Goal: Check status: Check status

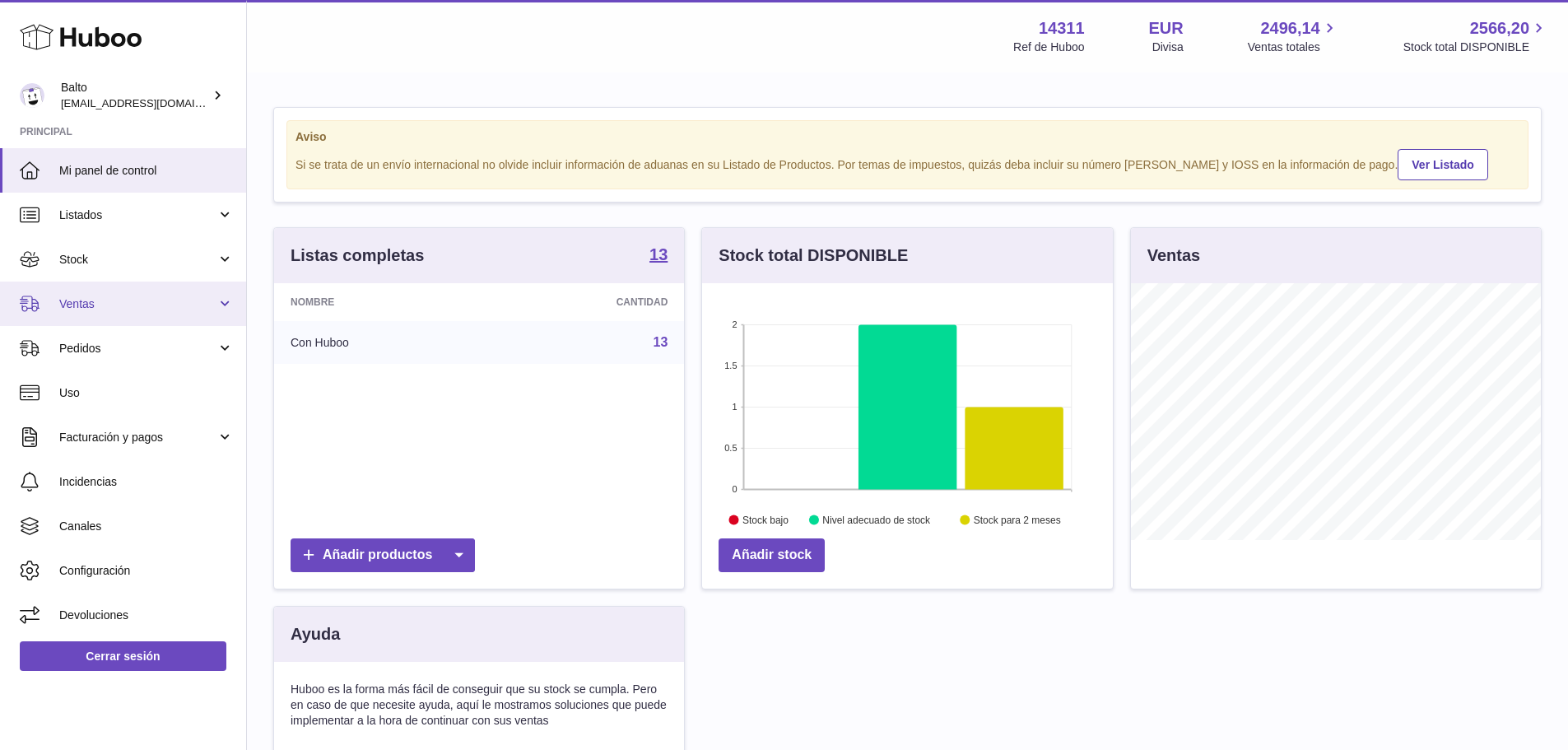
scroll to position [257, 411]
click at [98, 311] on span "Ventas" at bounding box center [138, 304] width 158 height 15
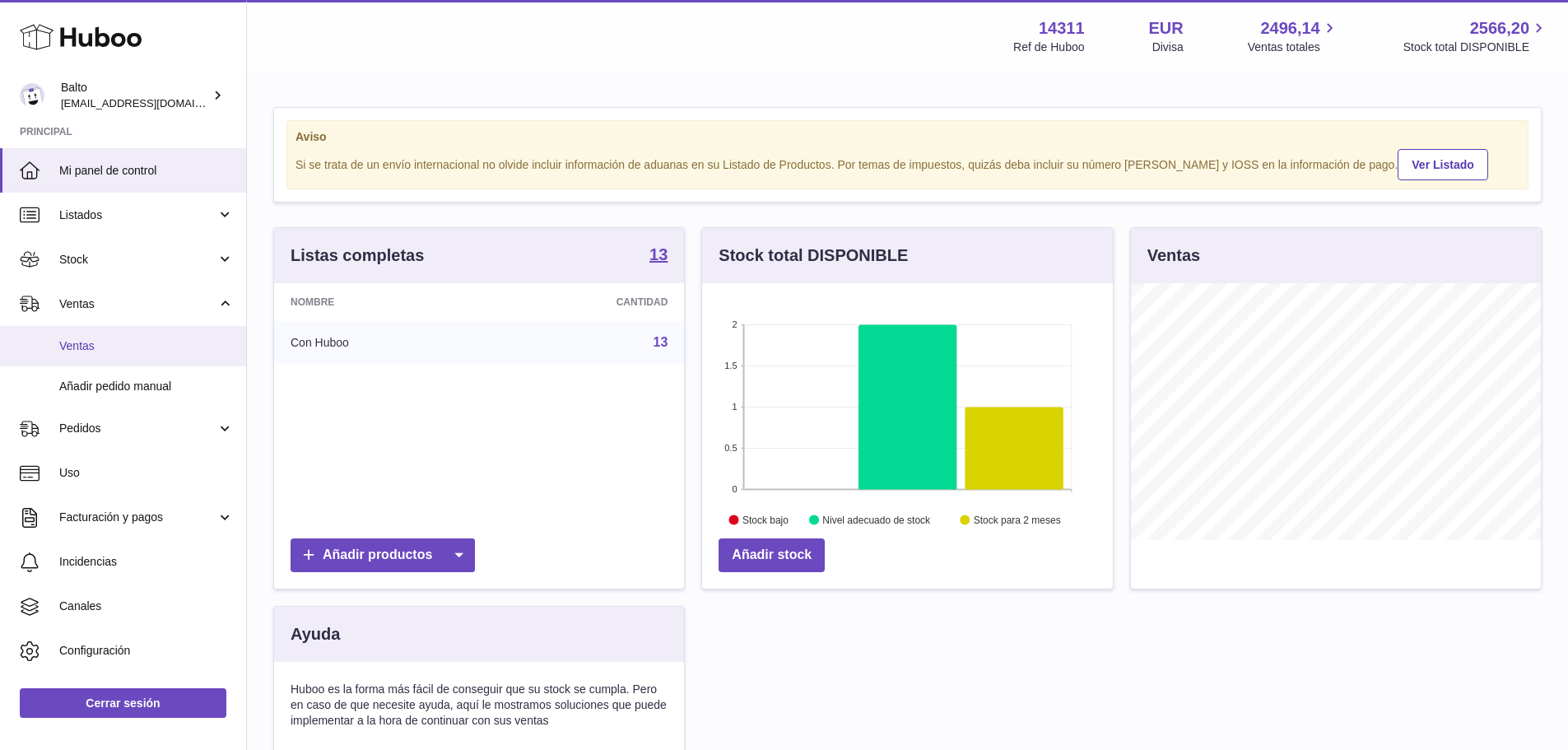
click at [102, 361] on link "Ventas" at bounding box center [123, 346] width 246 height 40
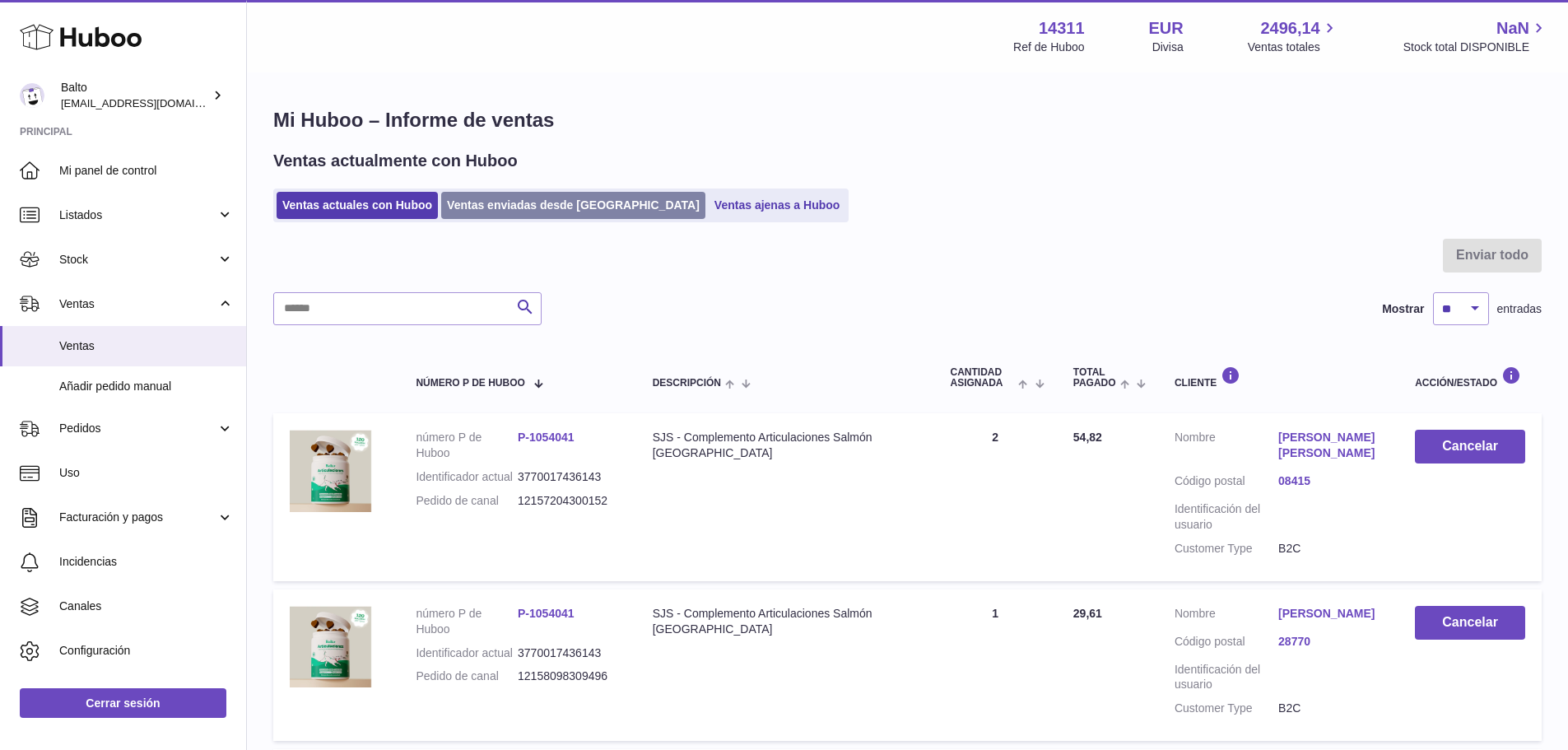
click at [520, 202] on link "Ventas enviadas desde Huboo" at bounding box center [573, 205] width 265 height 27
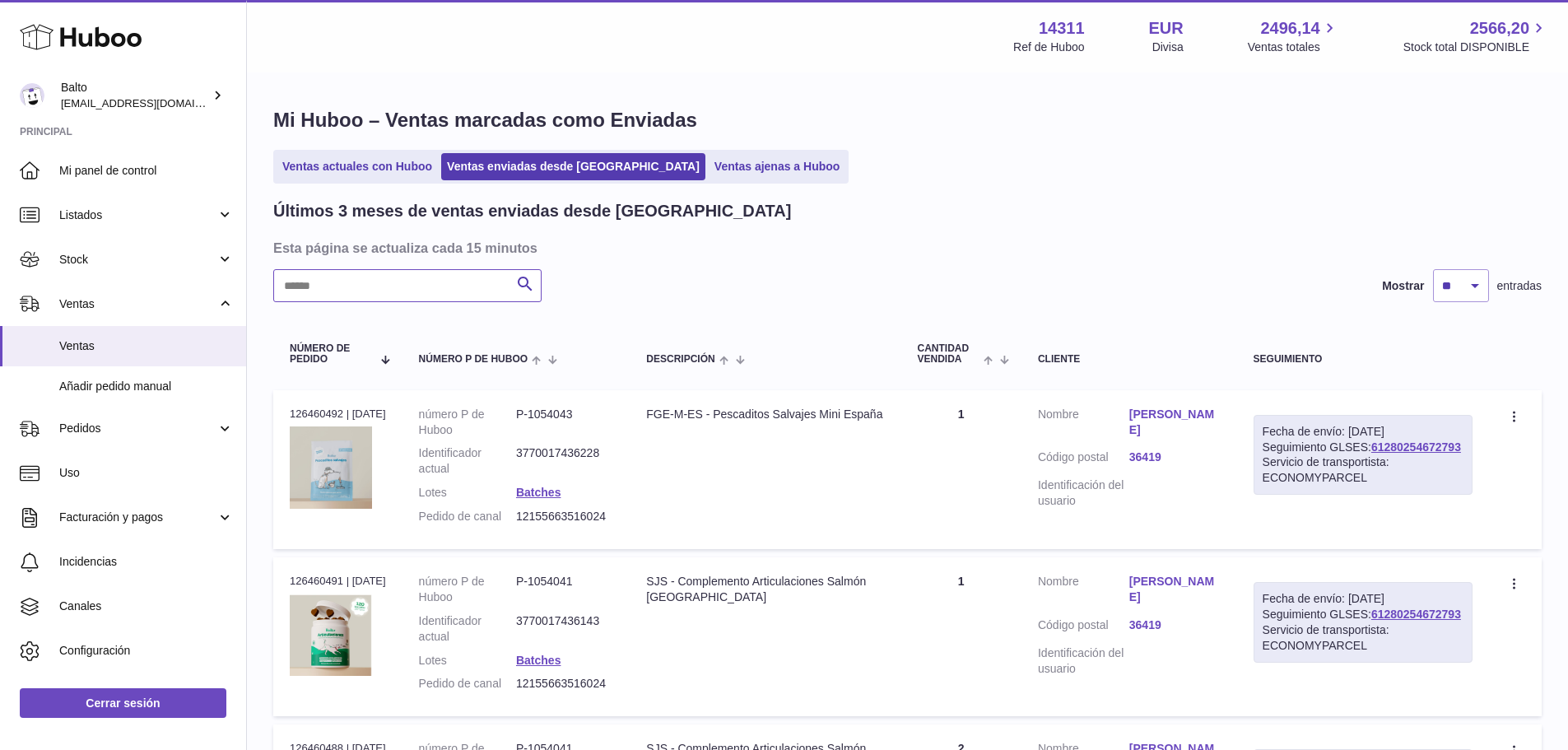
click at [438, 279] on input "text" at bounding box center [407, 286] width 268 height 32
paste input "**********"
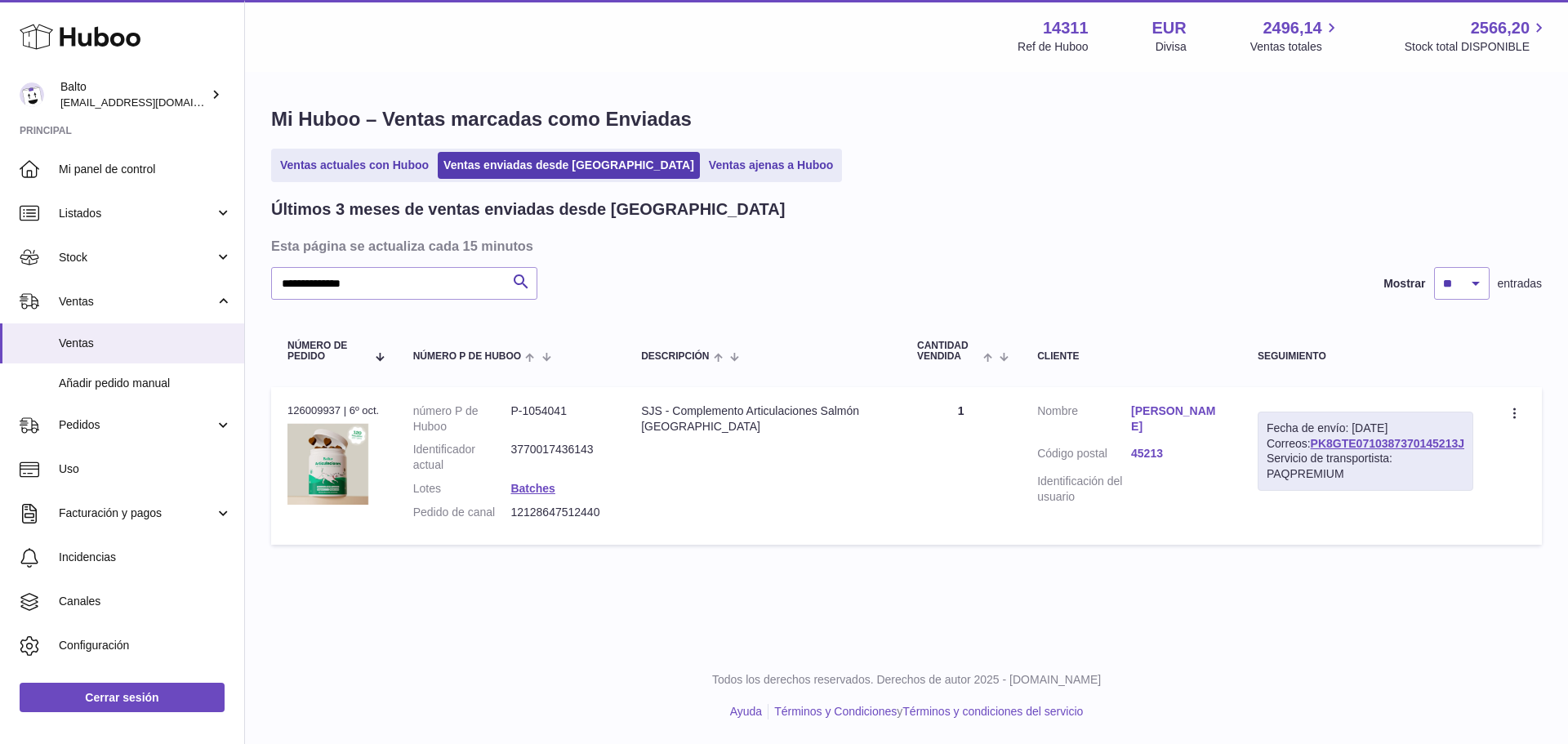
drag, startPoint x: 1466, startPoint y: 477, endPoint x: 1310, endPoint y: 474, distance: 156.0
click at [1310, 474] on div "Fecha de envío: 6º oct. 2025 Correos: PK8GTE0710387370145213J Servicio de trans…" at bounding box center [1366, 451] width 216 height 80
copy link "PK8GTE0710387370145213J"
drag, startPoint x: 394, startPoint y: 276, endPoint x: 145, endPoint y: 307, distance: 250.9
click at [126, 301] on div "Huboo Balto internalAdmin-14311@internal.huboo.com Principal Mi panel de contro…" at bounding box center [784, 372] width 1568 height 744
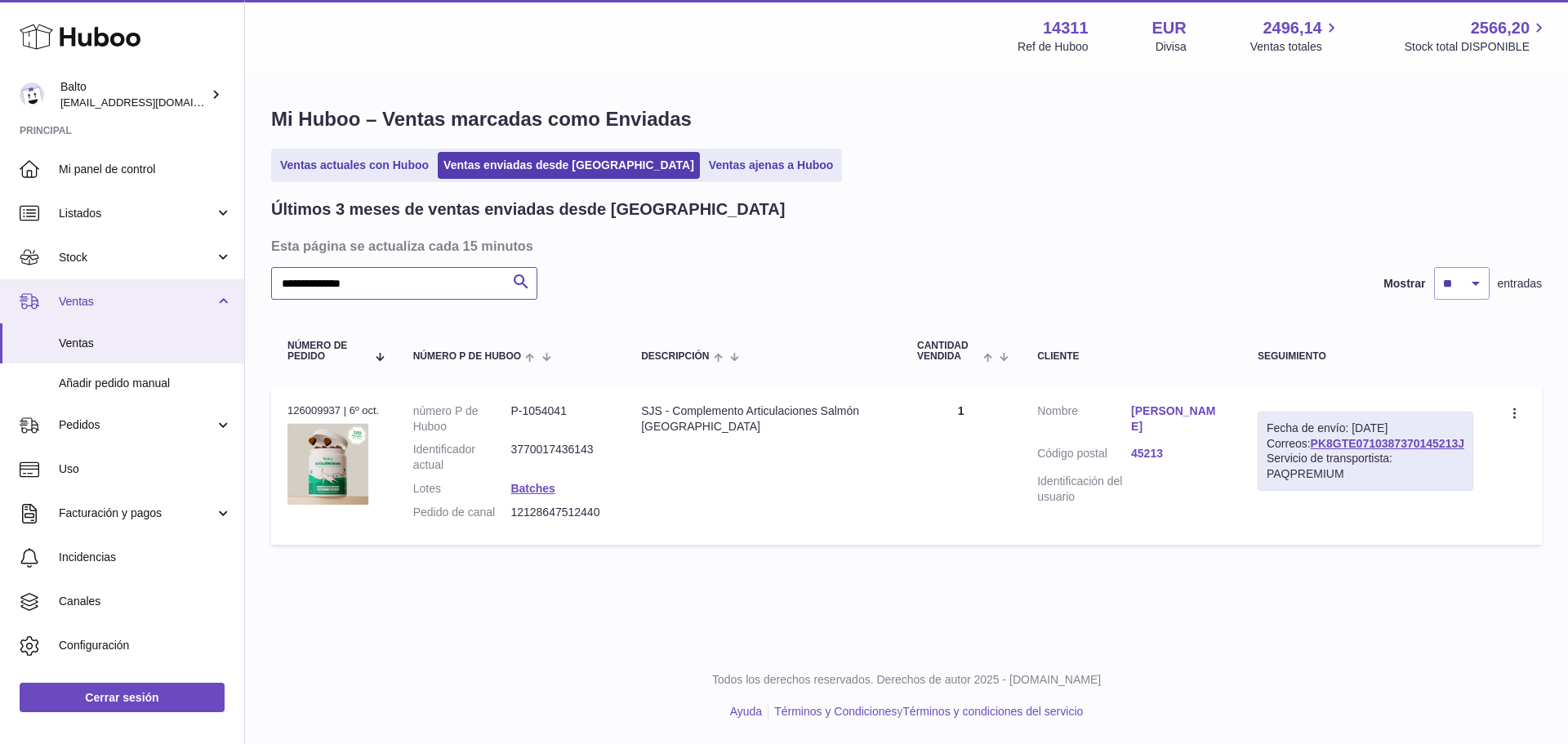
paste input "text"
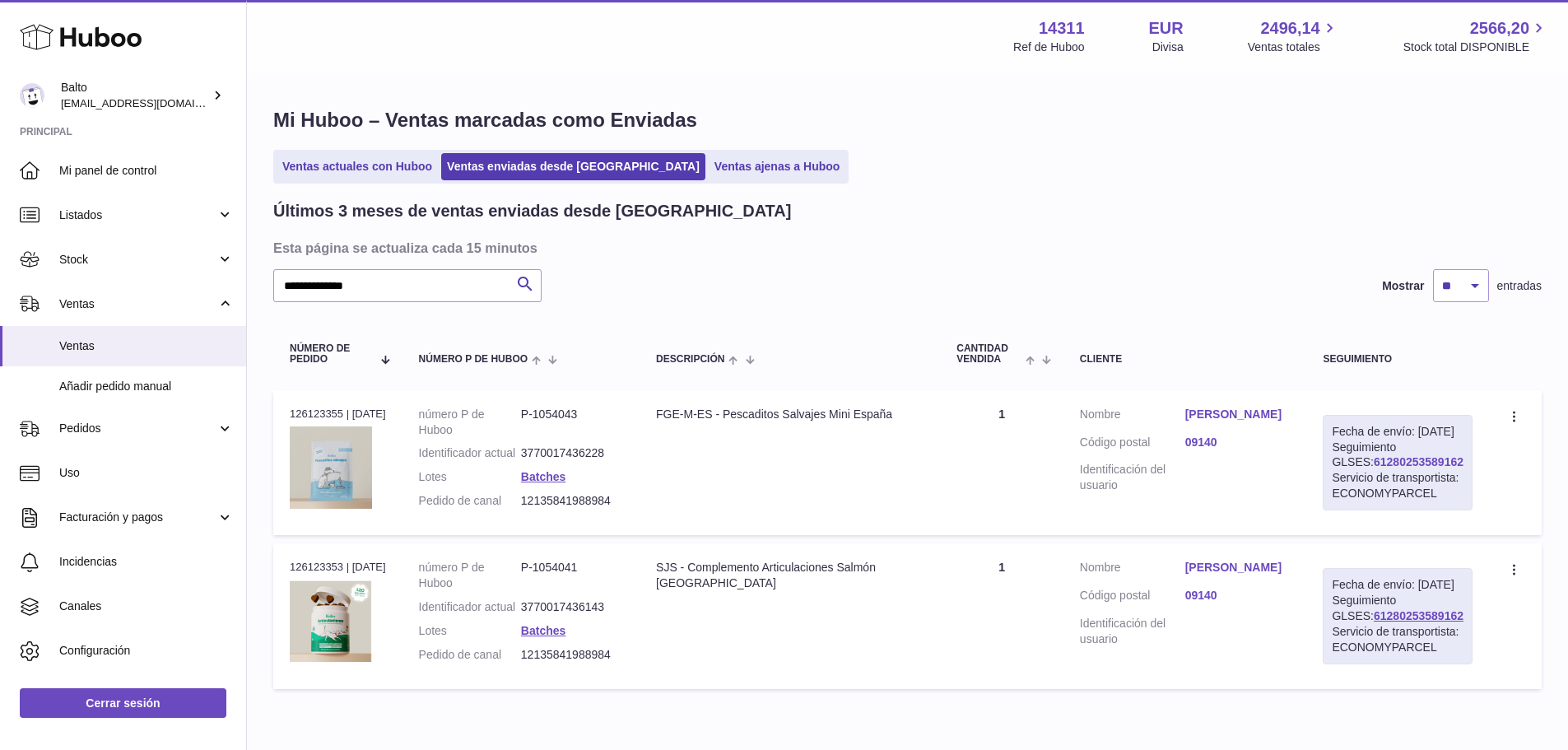
drag, startPoint x: 1444, startPoint y: 479, endPoint x: 1340, endPoint y: 476, distance: 104.0
click at [1340, 476] on div "Fecha de envío: 8º oct. 2025 Seguimiento GLSES: 61280253589162 Servicio de tran…" at bounding box center [1397, 462] width 150 height 96
copy link "61280253589162"
click at [1483, 470] on td "Fecha de envío: 8º oct. 2025 Seguimiento GLSES: 61280253589162 Servicio de tran…" at bounding box center [1397, 463] width 182 height 145
drag, startPoint x: 1437, startPoint y: 476, endPoint x: 1328, endPoint y: 480, distance: 109.1
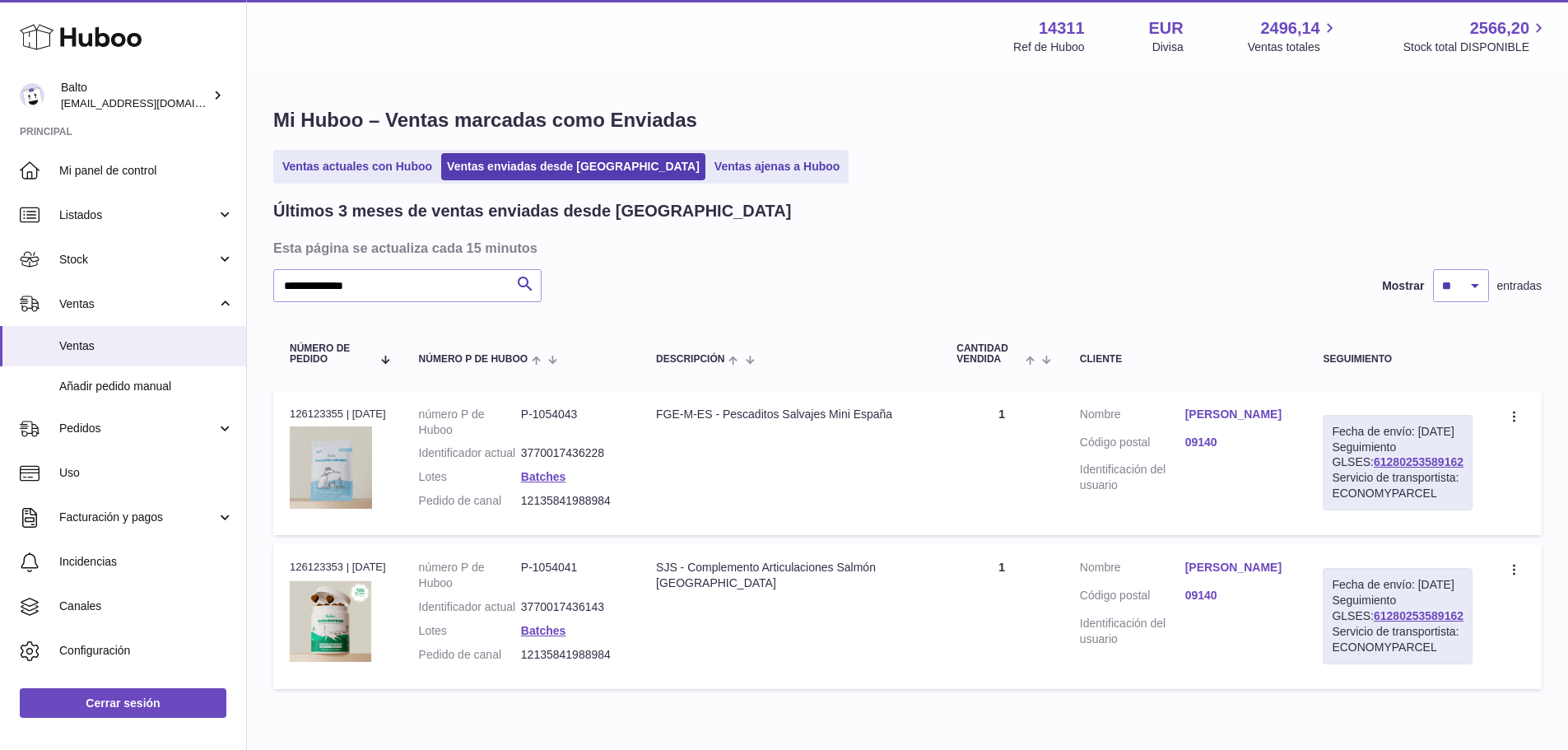
click at [1328, 480] on td "Fecha de envío: 8º oct. 2025 Seguimiento GLSES: 61280253589162 Servicio de tran…" at bounding box center [1397, 463] width 182 height 145
copy link "61280253589162"
drag, startPoint x: 387, startPoint y: 288, endPoint x: 179, endPoint y: 304, distance: 208.6
click at [179, 304] on div "Huboo Balto internalAdmin-14311@internal.huboo.com Principal Mi panel de contro…" at bounding box center [784, 414] width 1568 height 827
paste input "text"
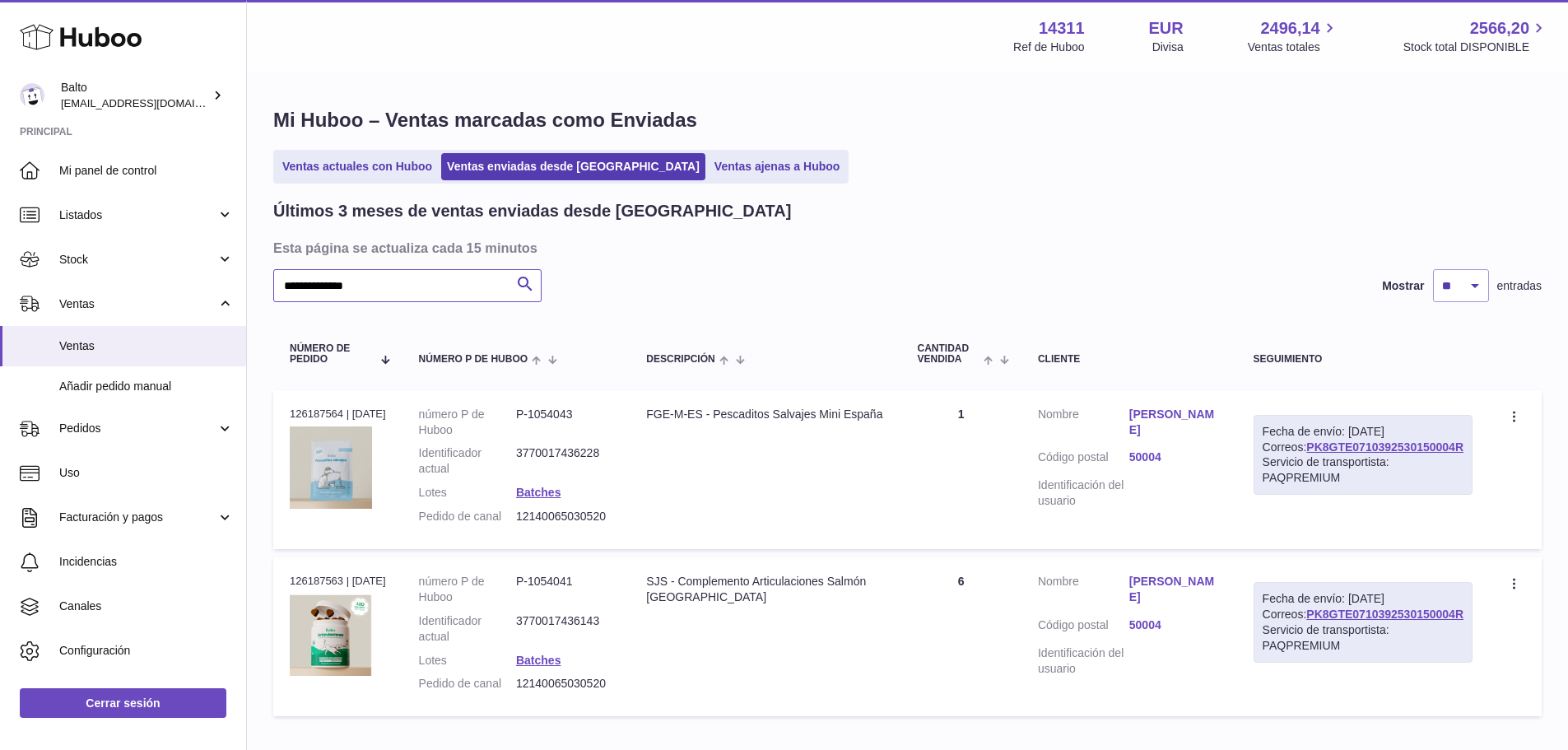
type input "**********"
drag, startPoint x: 1466, startPoint y: 460, endPoint x: 1300, endPoint y: 467, distance: 166.1
click at [1300, 467] on div "Fecha de envío: 9º oct. 2025 Correos: PK8GTE0710392530150004R Servicio de trans…" at bounding box center [1363, 455] width 219 height 80
copy link "PK8GTE0710392530150004R"
